Goal: Check status: Check status

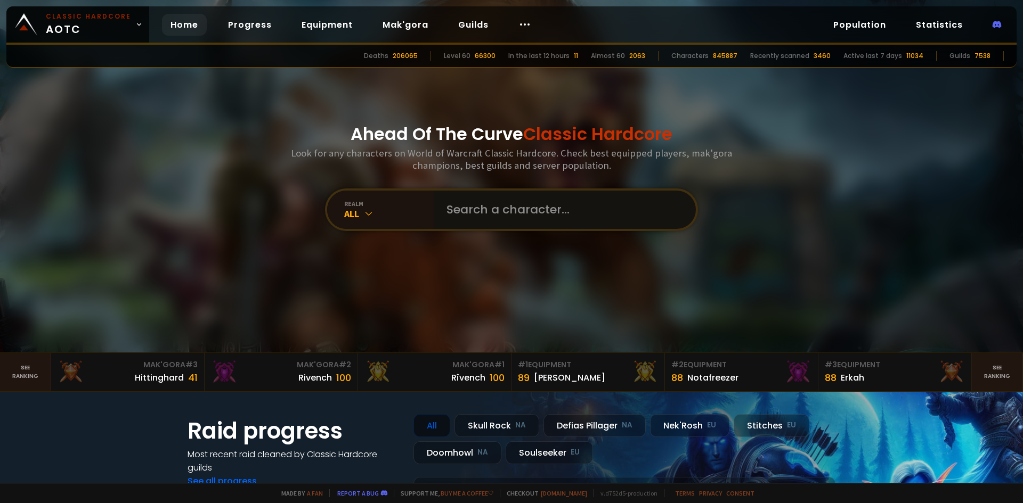
click at [483, 208] on input "text" at bounding box center [561, 210] width 243 height 38
type input "biddaddycoke"
click at [490, 209] on input "text" at bounding box center [561, 210] width 243 height 38
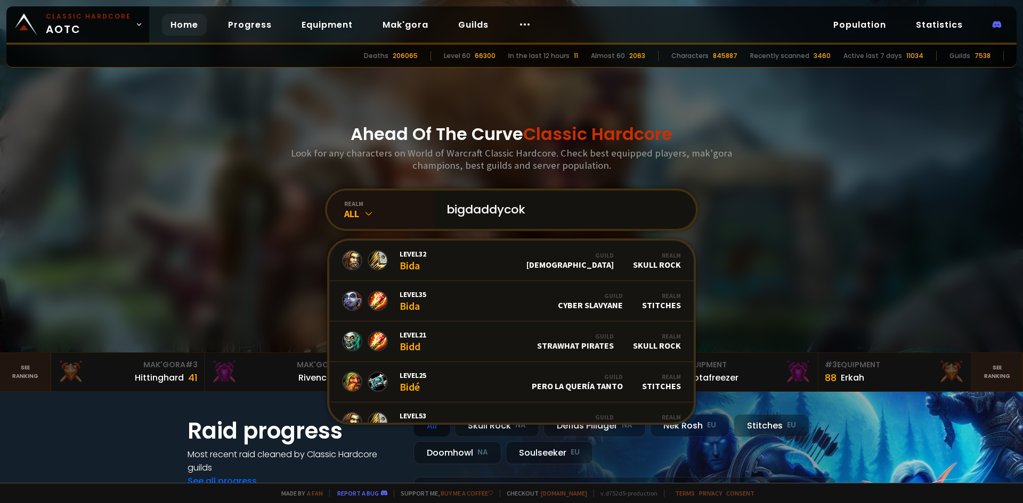
type input "bigdaddycoke"
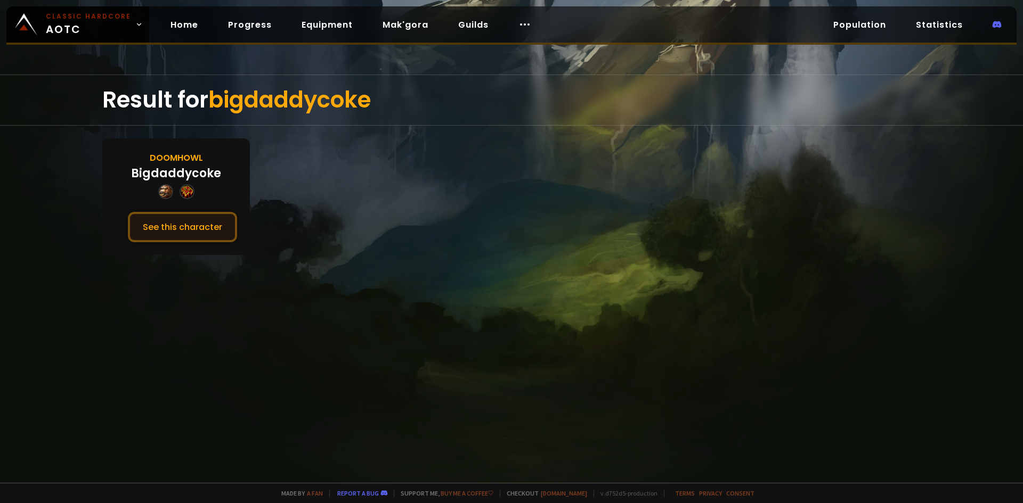
click at [200, 229] on button "See this character" at bounding box center [182, 227] width 109 height 30
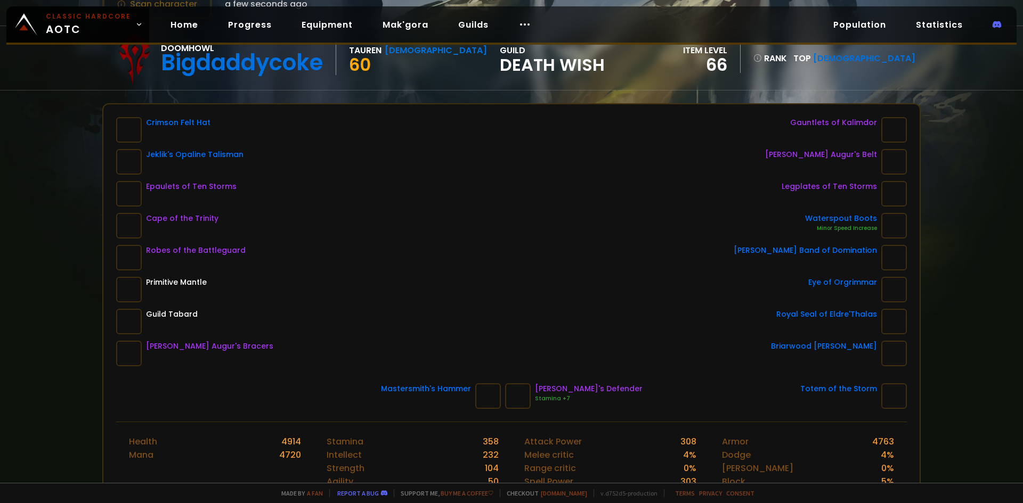
scroll to position [107, 0]
